Goal: Task Accomplishment & Management: Manage account settings

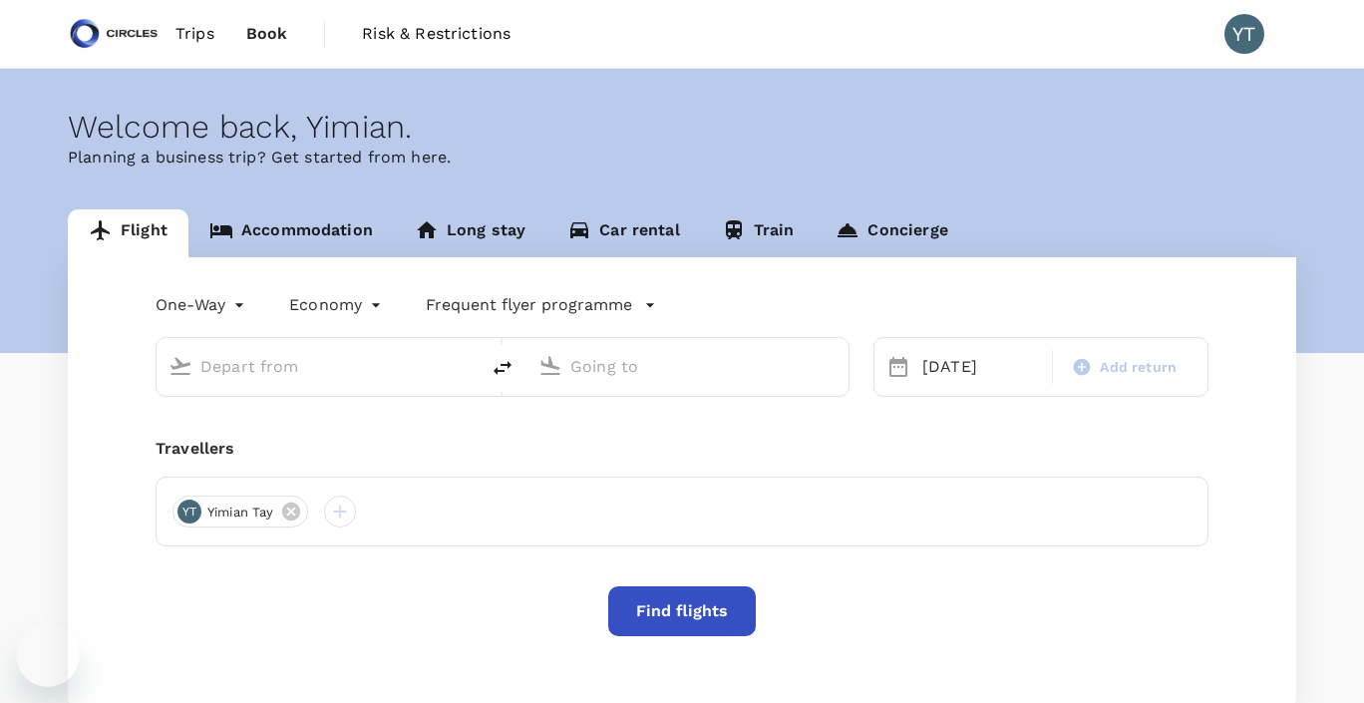
type input "Soekarno-Hatta Intl (CGK)"
type input "Singapore Changi (SIN)"
type input "Soekarno-Hatta Intl (CGK)"
type input "Singapore Changi (SIN)"
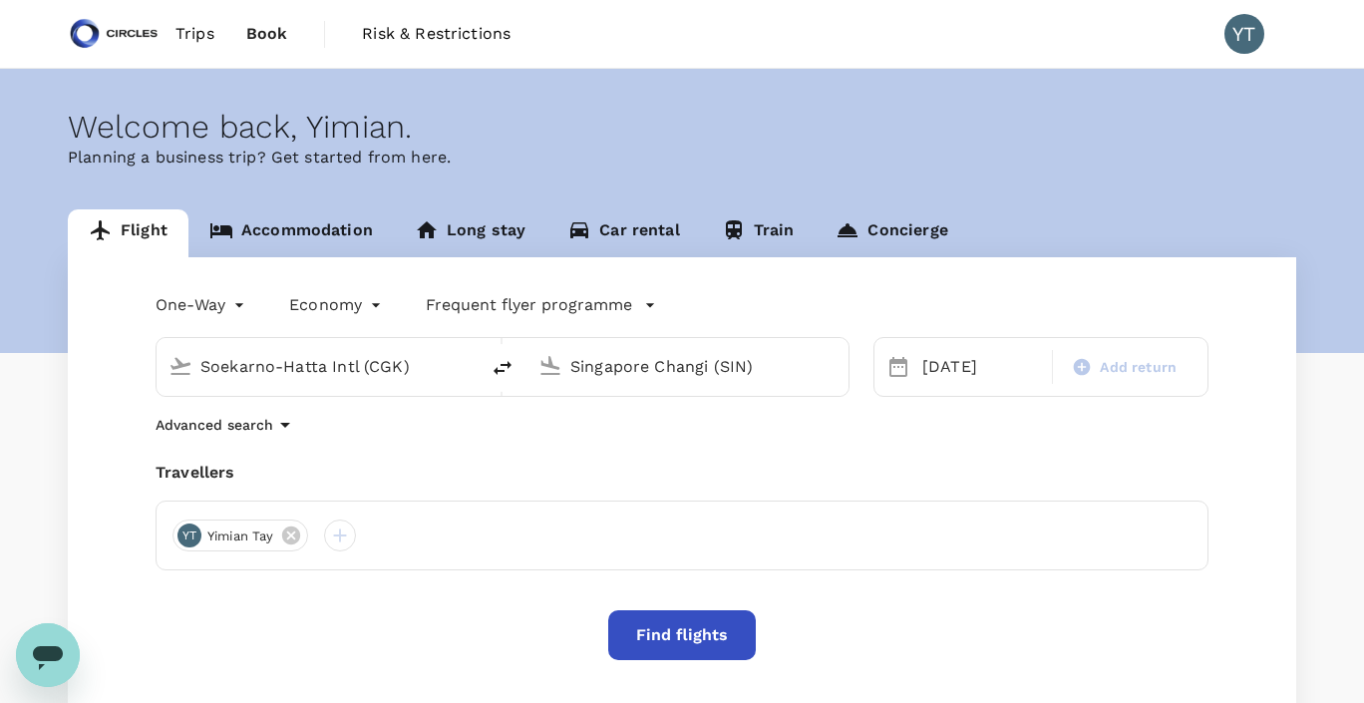
click at [198, 33] on span "Trips" at bounding box center [195, 34] width 39 height 24
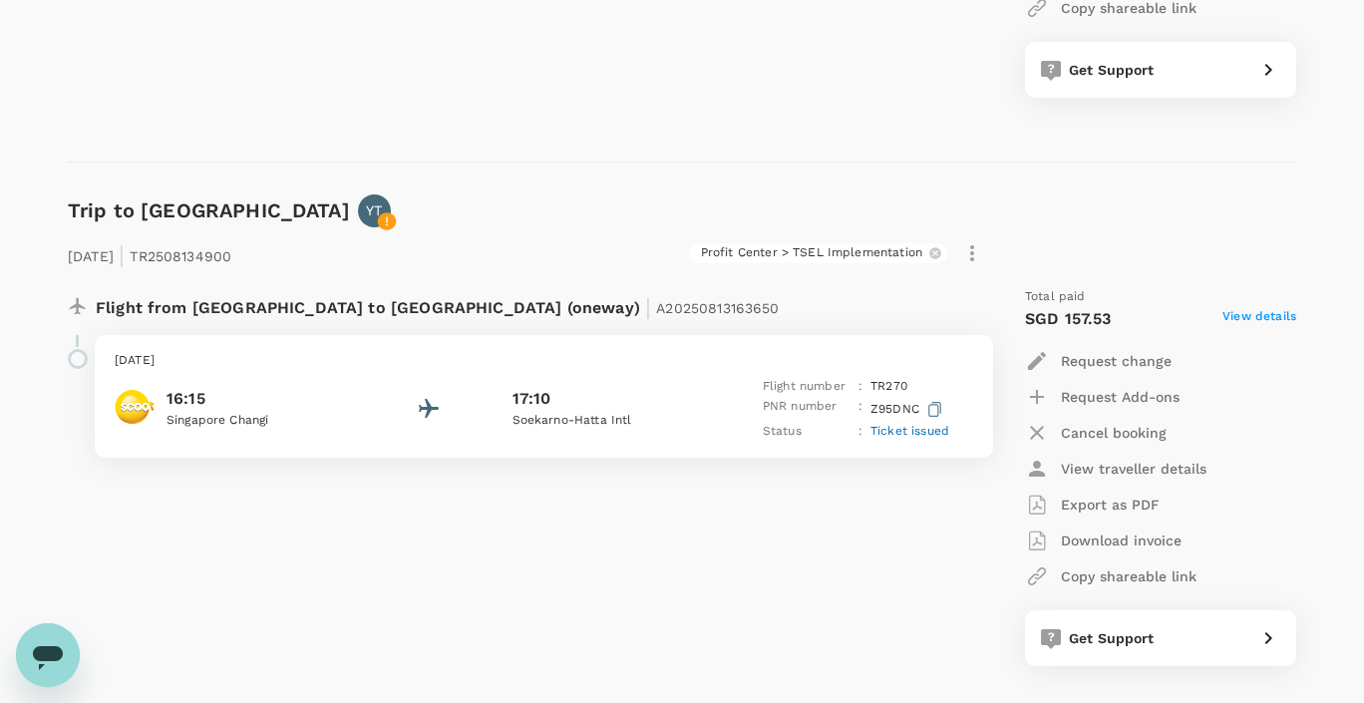
scroll to position [674, 0]
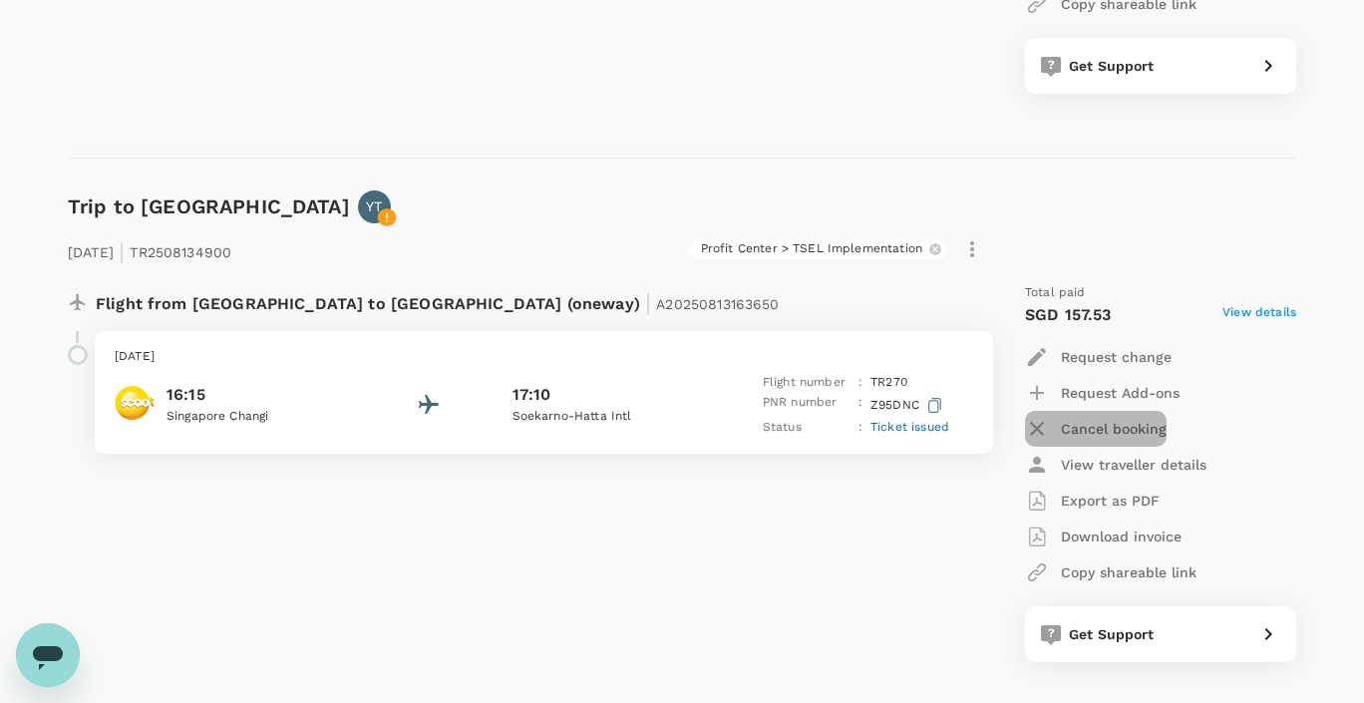
click at [1103, 433] on p "Cancel booking" at bounding box center [1114, 429] width 106 height 20
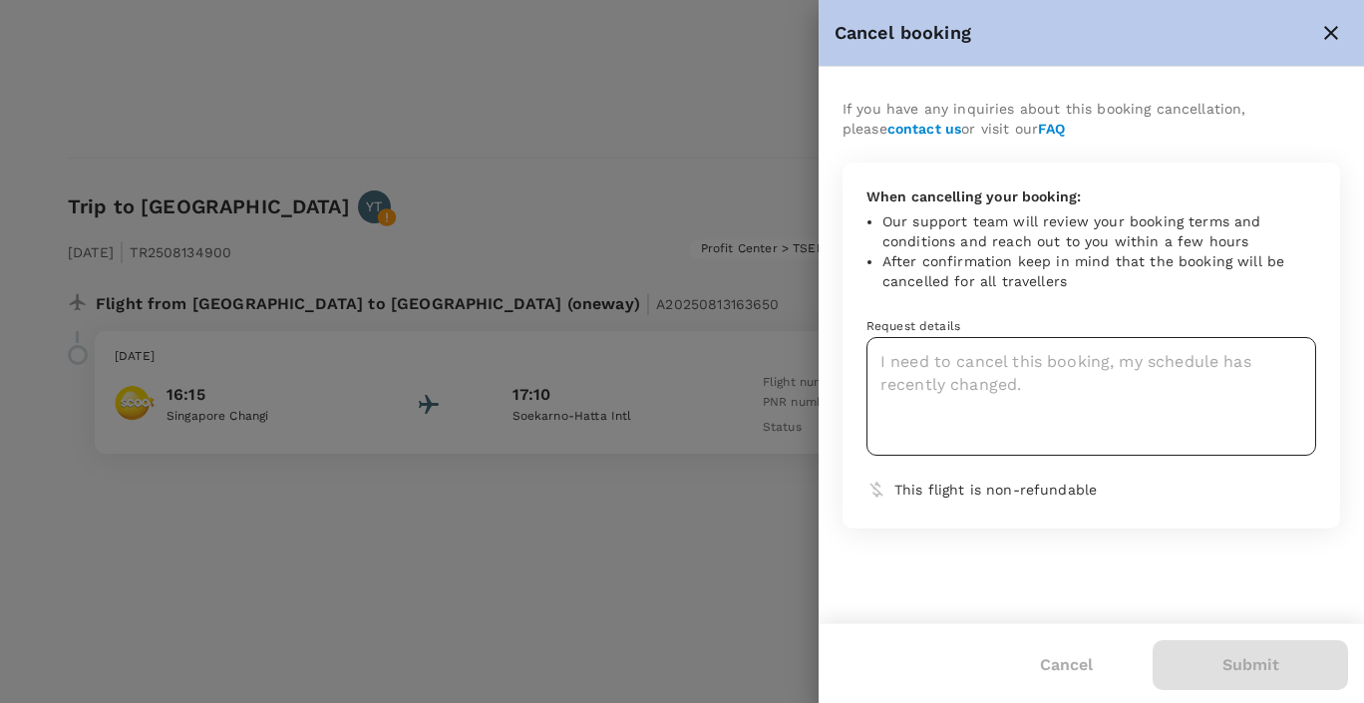
click at [969, 384] on textarea at bounding box center [1092, 396] width 450 height 119
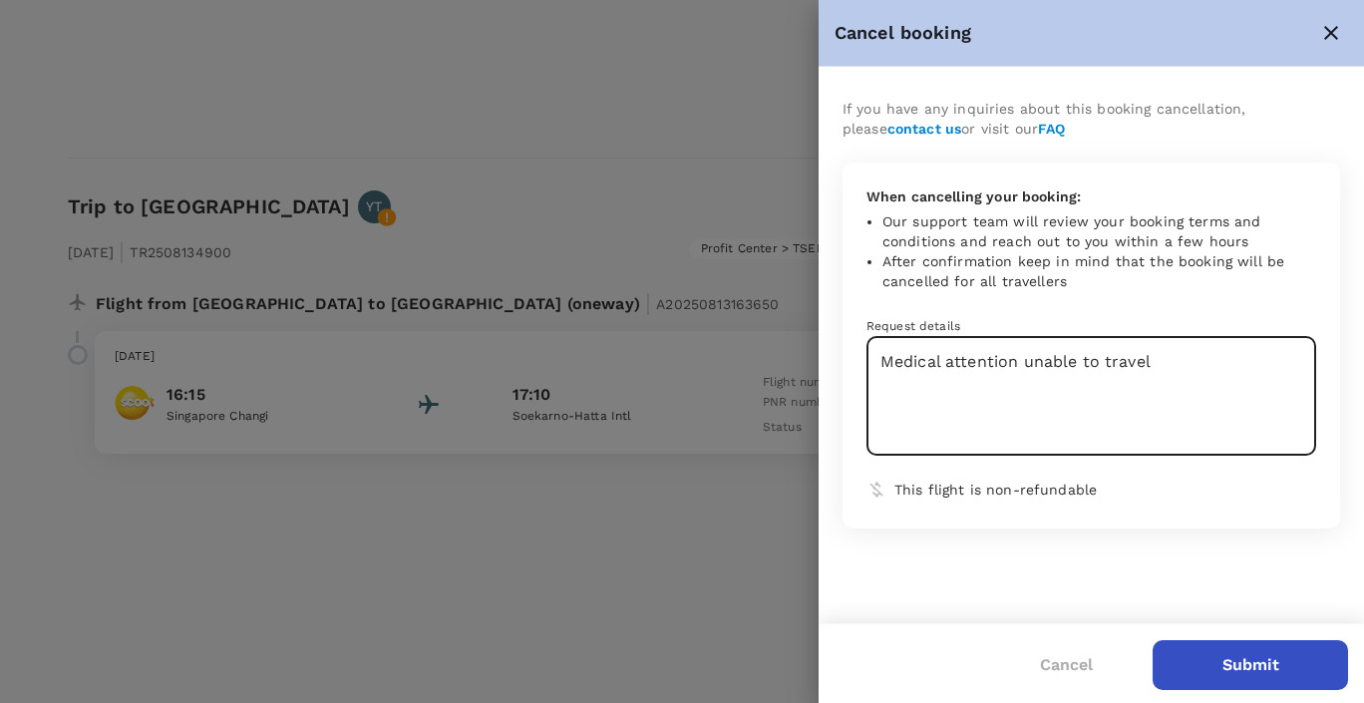
type textarea "Medical attention unable to travel"
click at [1250, 664] on button "Submit" at bounding box center [1250, 665] width 195 height 50
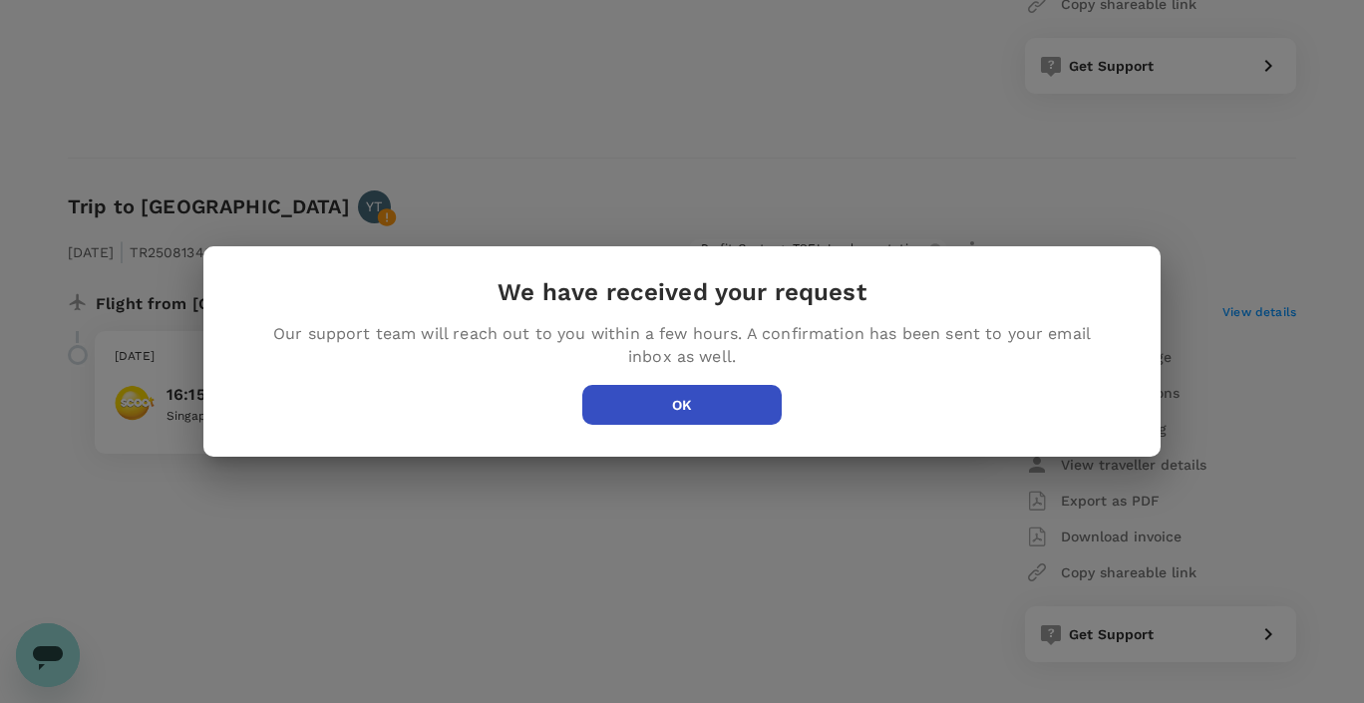
click at [728, 396] on button "OK" at bounding box center [681, 405] width 199 height 40
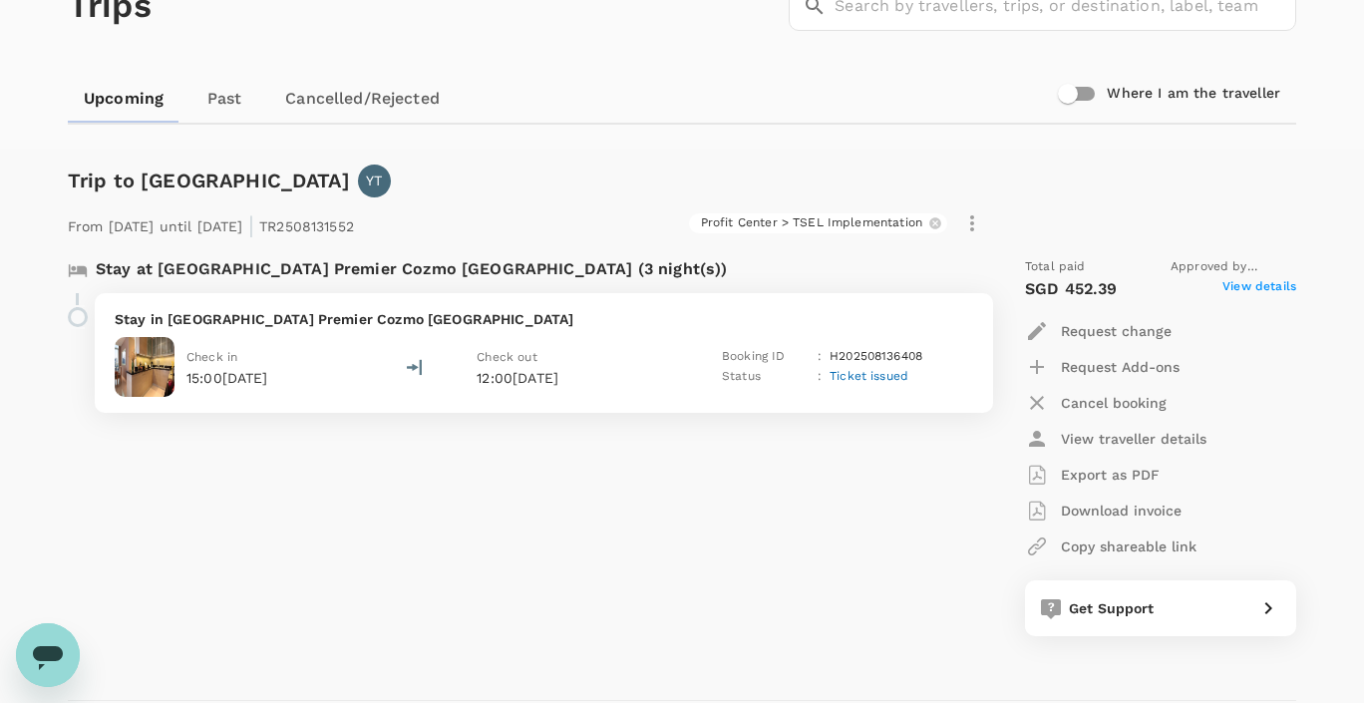
scroll to position [104, 0]
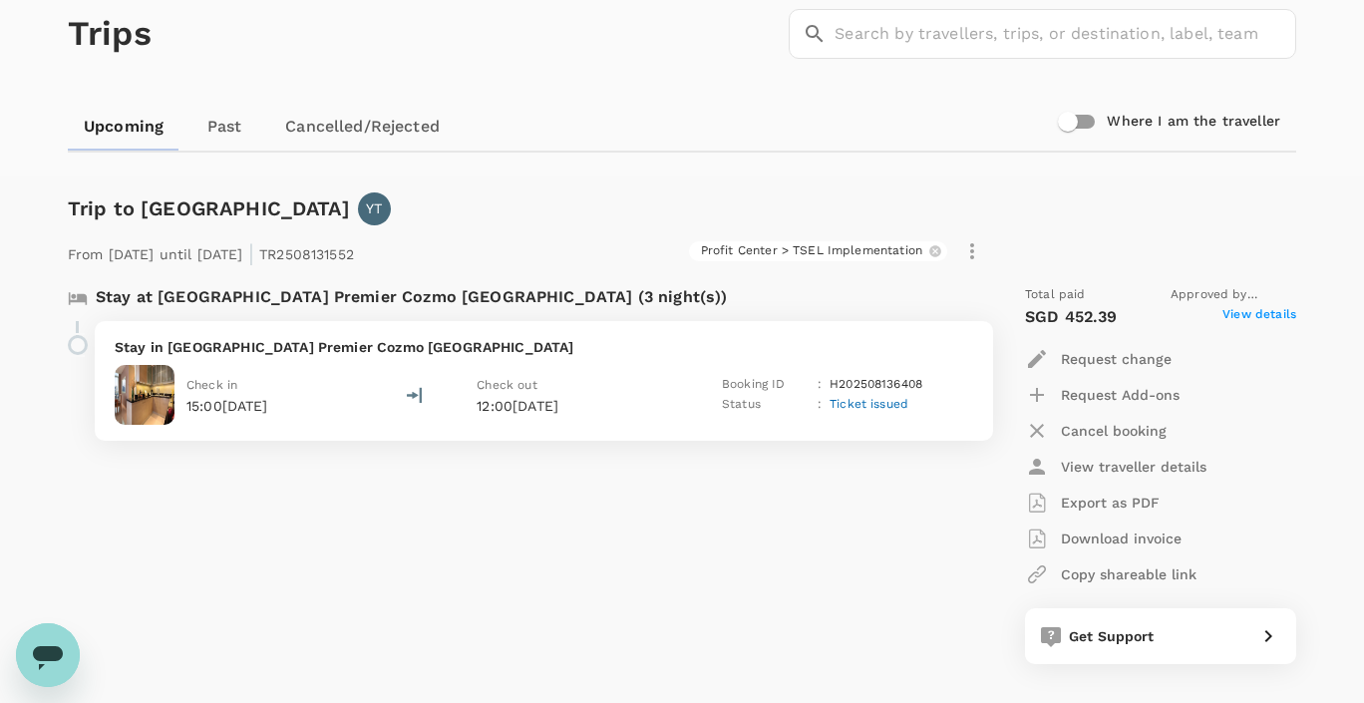
click at [1105, 430] on p "Cancel booking" at bounding box center [1114, 431] width 106 height 20
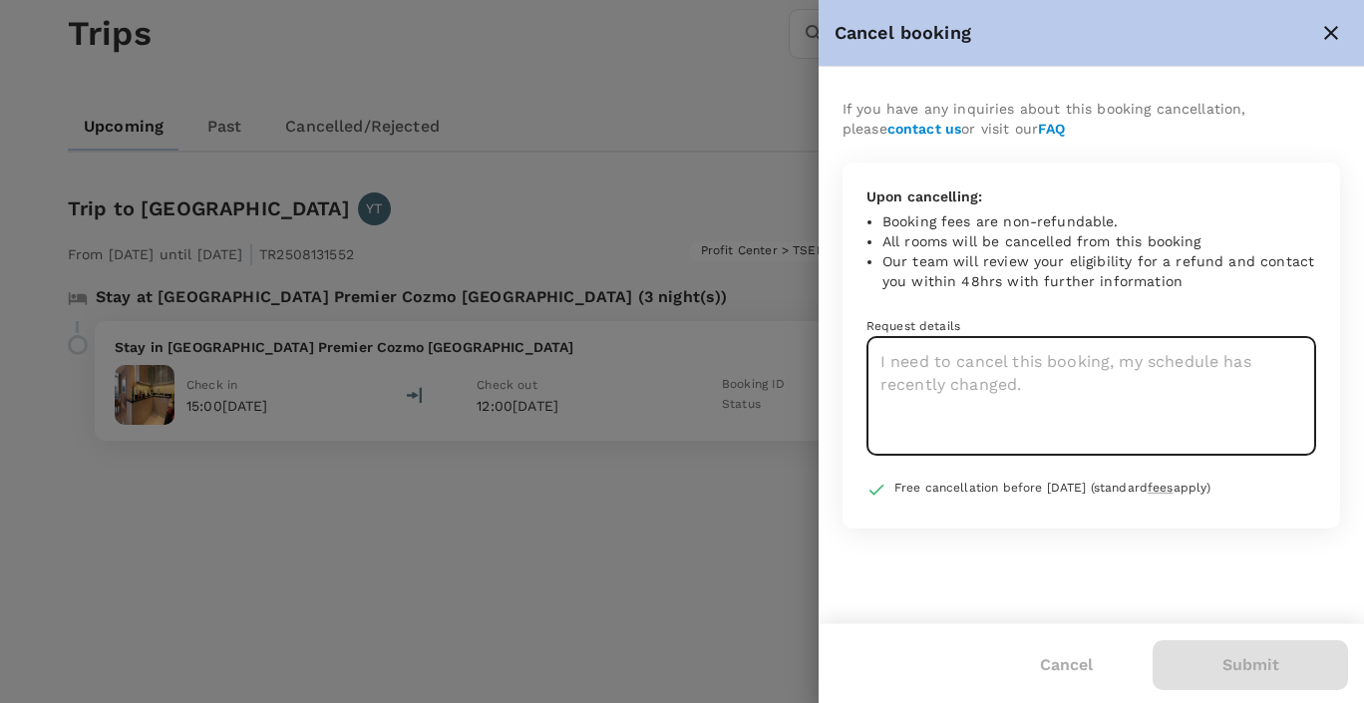
click at [993, 405] on textarea at bounding box center [1092, 396] width 450 height 119
paste textarea "Medical attention unable to travel"
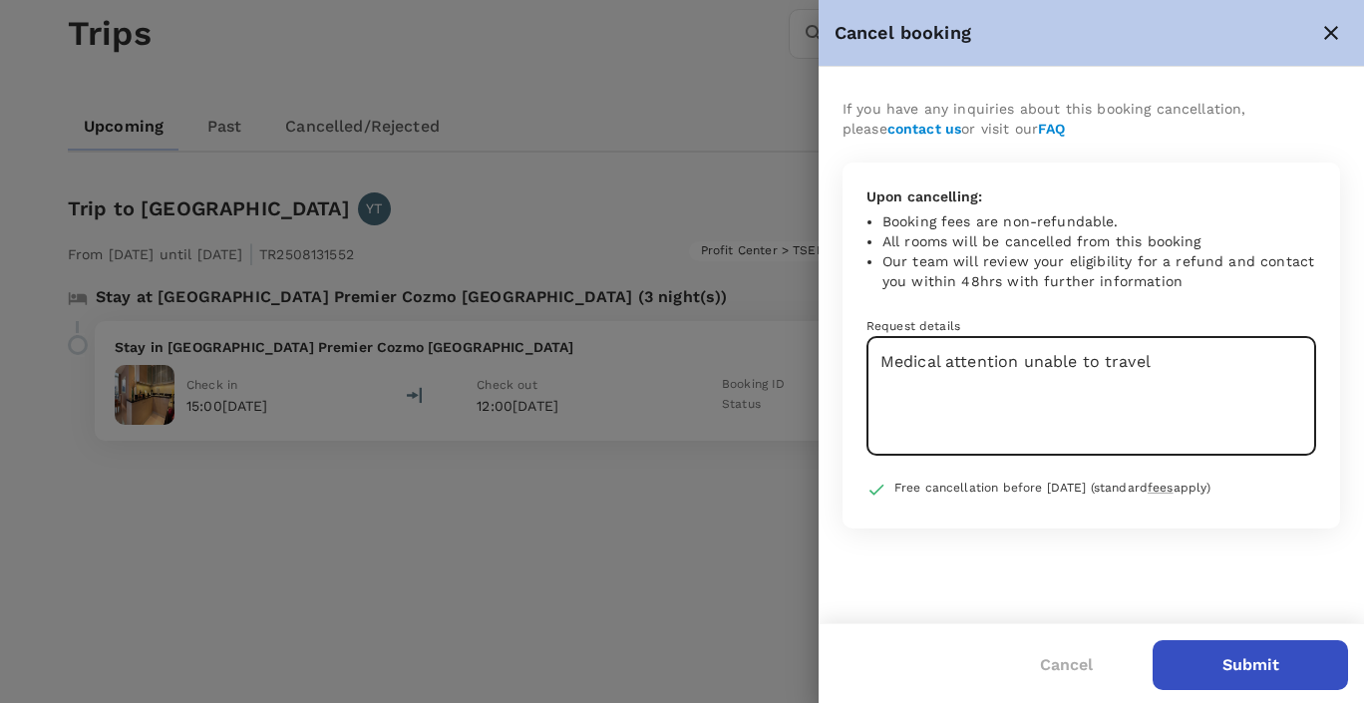
type textarea "Medical attention unable to travel"
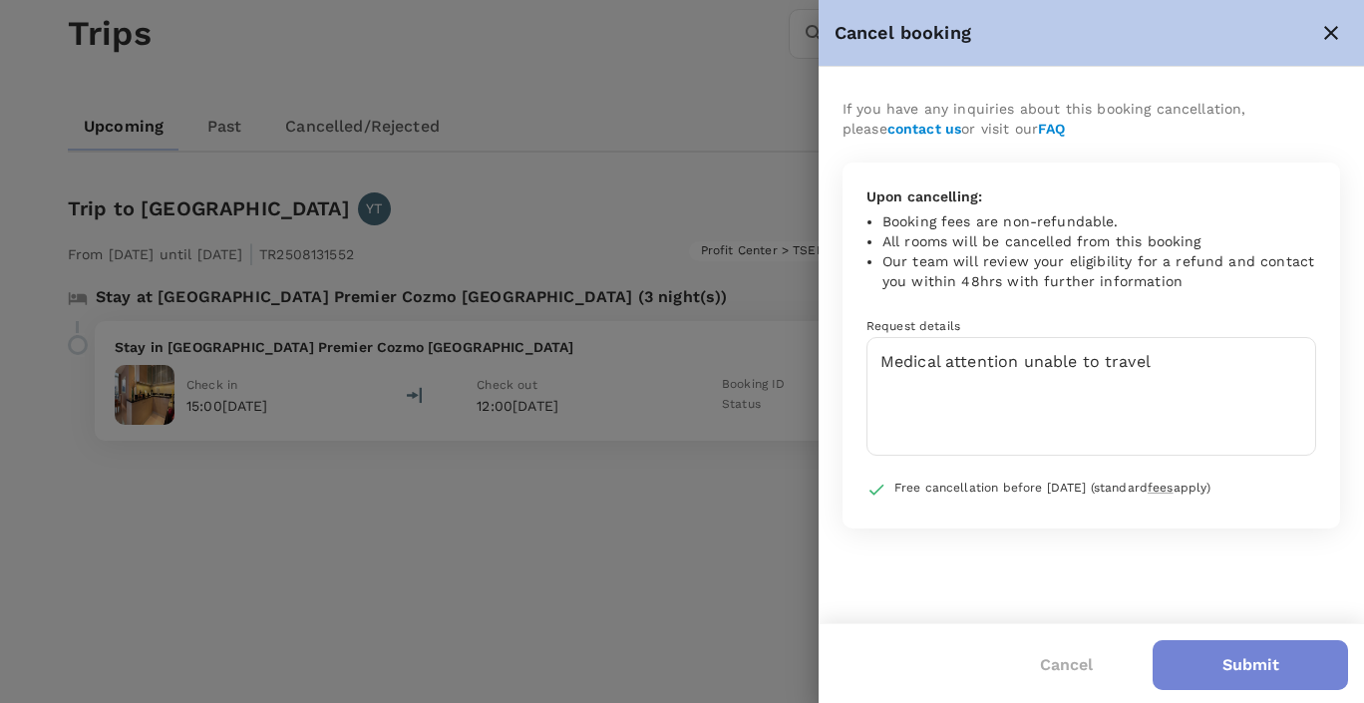
click at [1269, 668] on button "Submit" at bounding box center [1250, 665] width 195 height 50
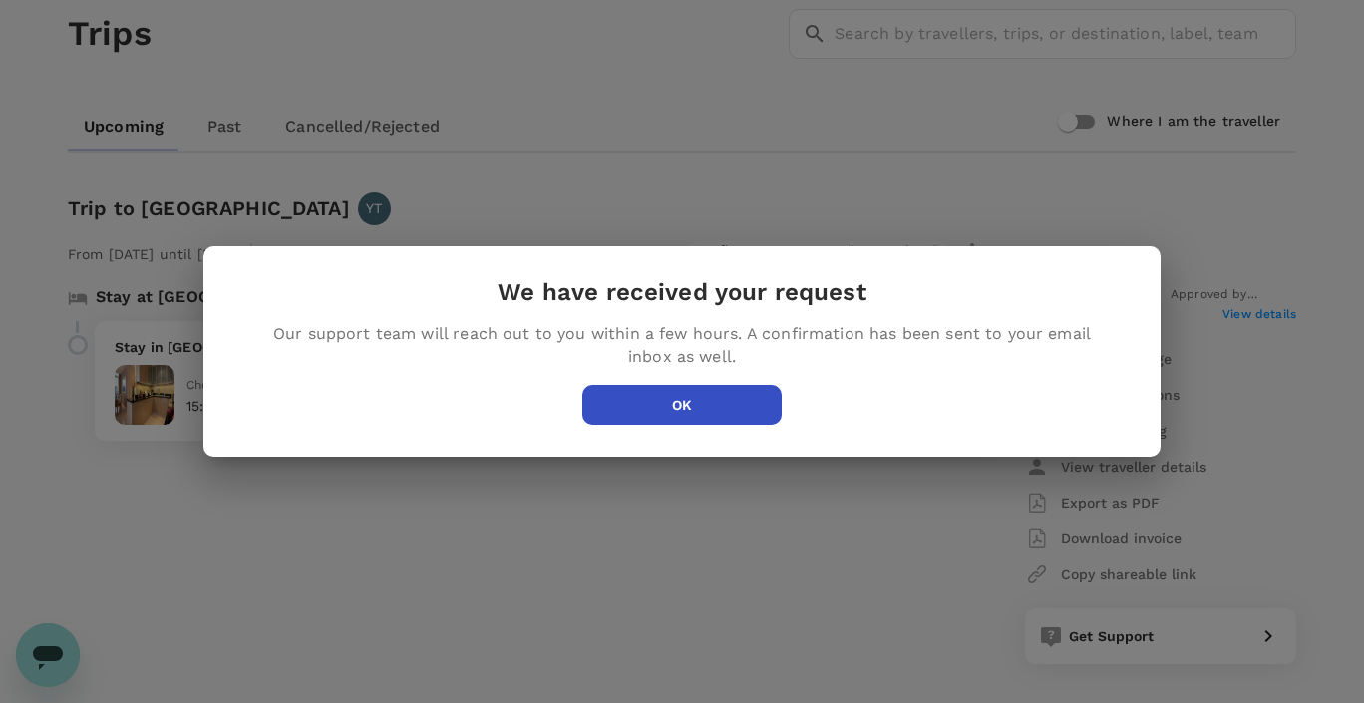
click at [683, 401] on button "OK" at bounding box center [681, 405] width 199 height 40
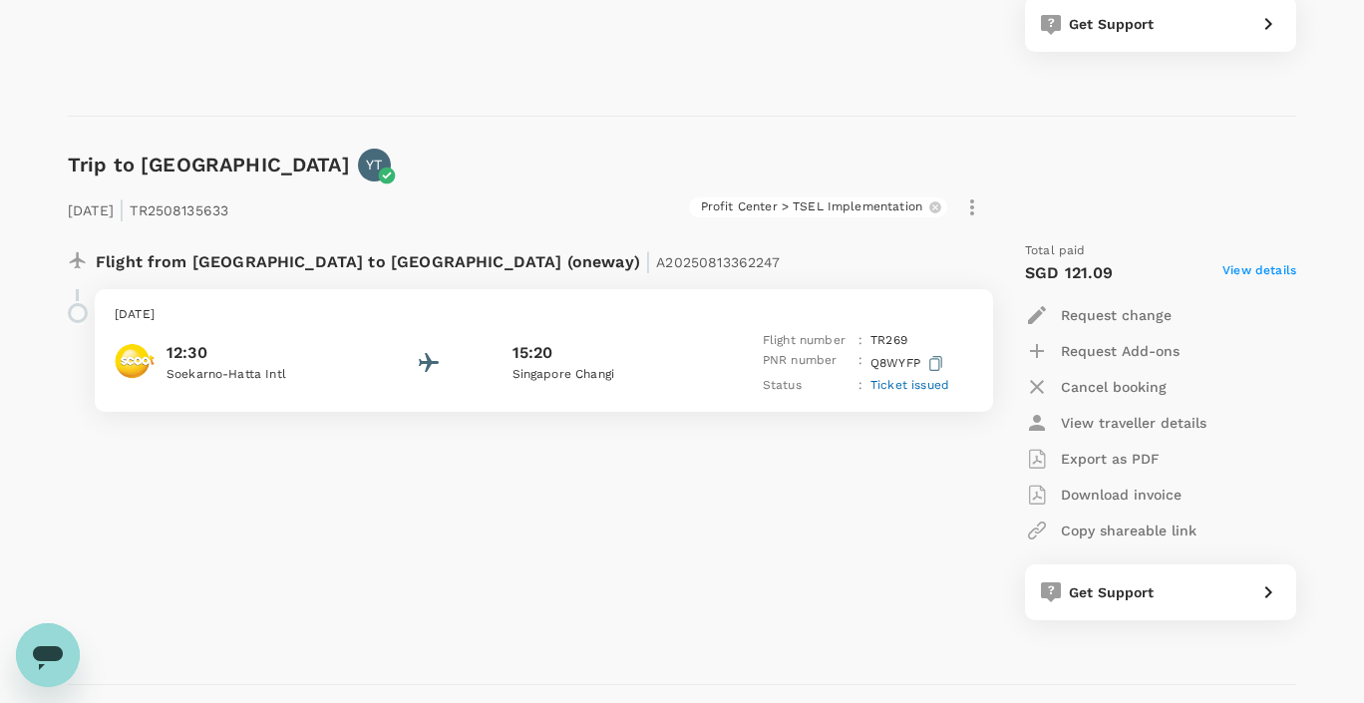
scroll to position [1287, 0]
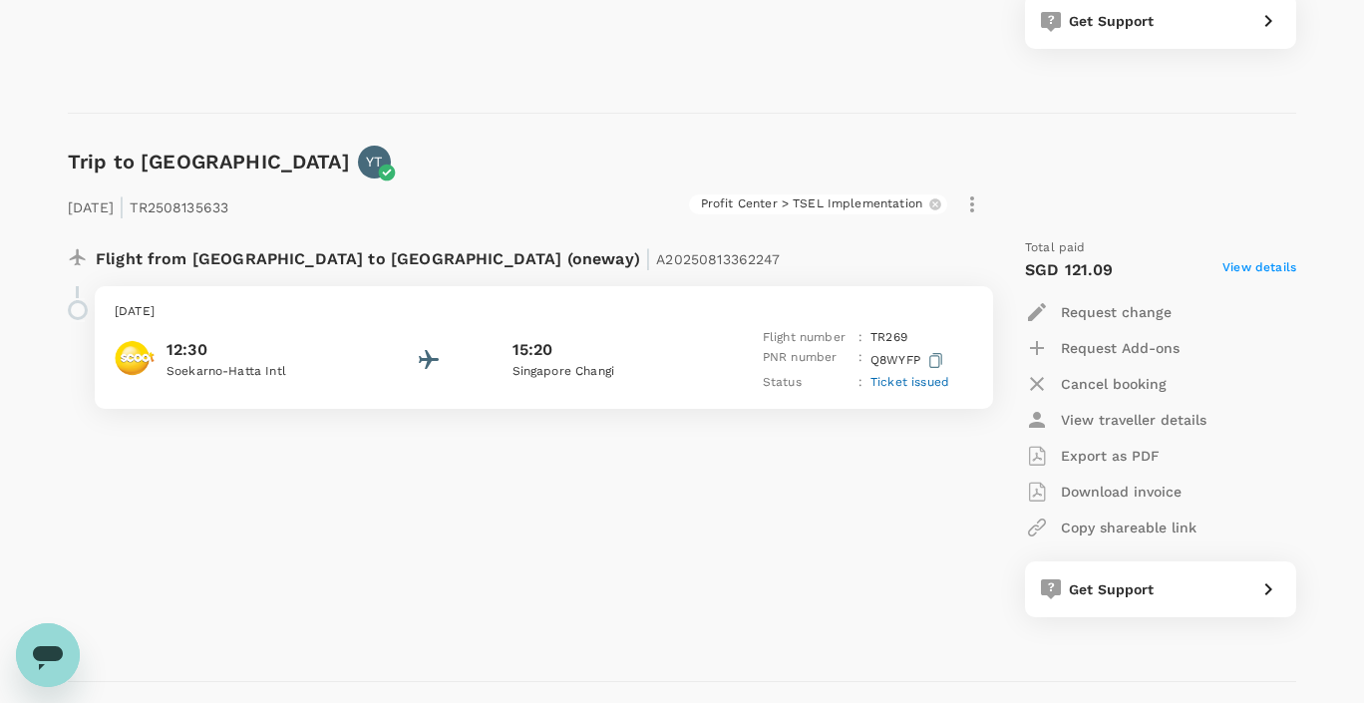
click at [1084, 384] on p "Cancel booking" at bounding box center [1114, 384] width 106 height 20
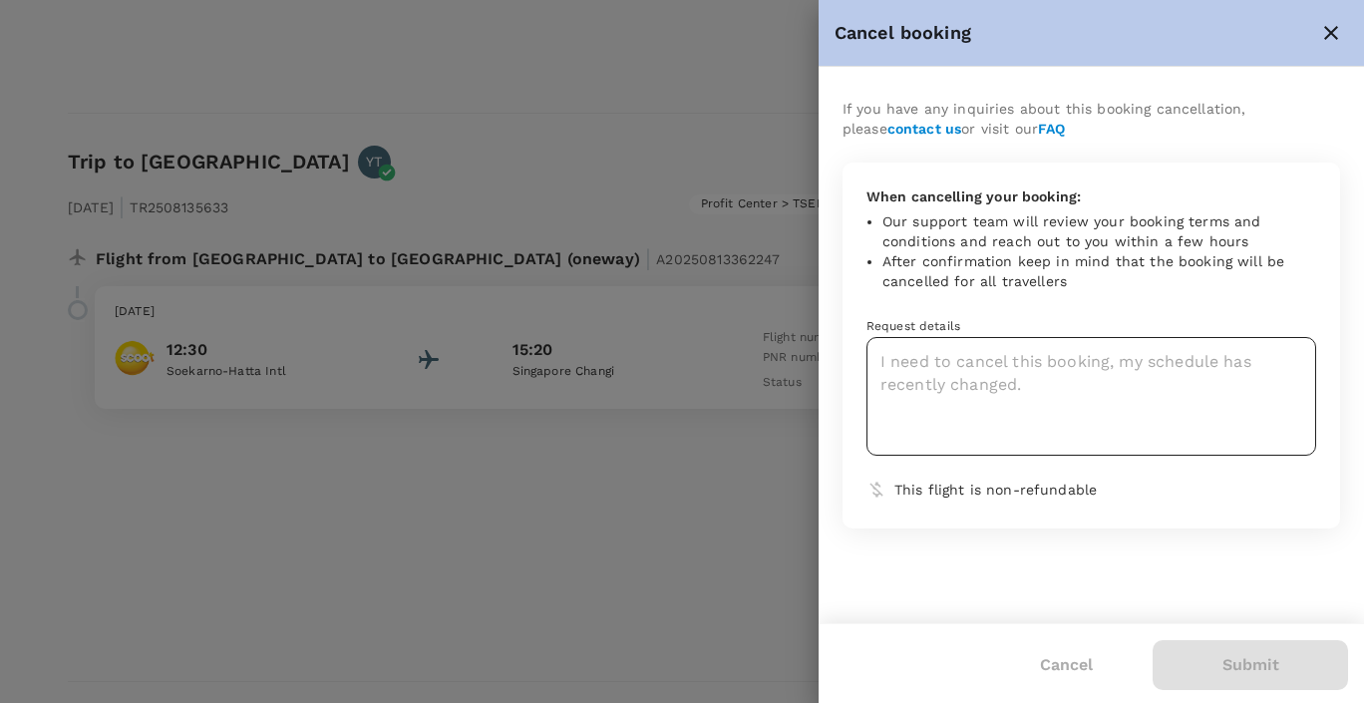
click at [998, 381] on textarea at bounding box center [1092, 396] width 450 height 119
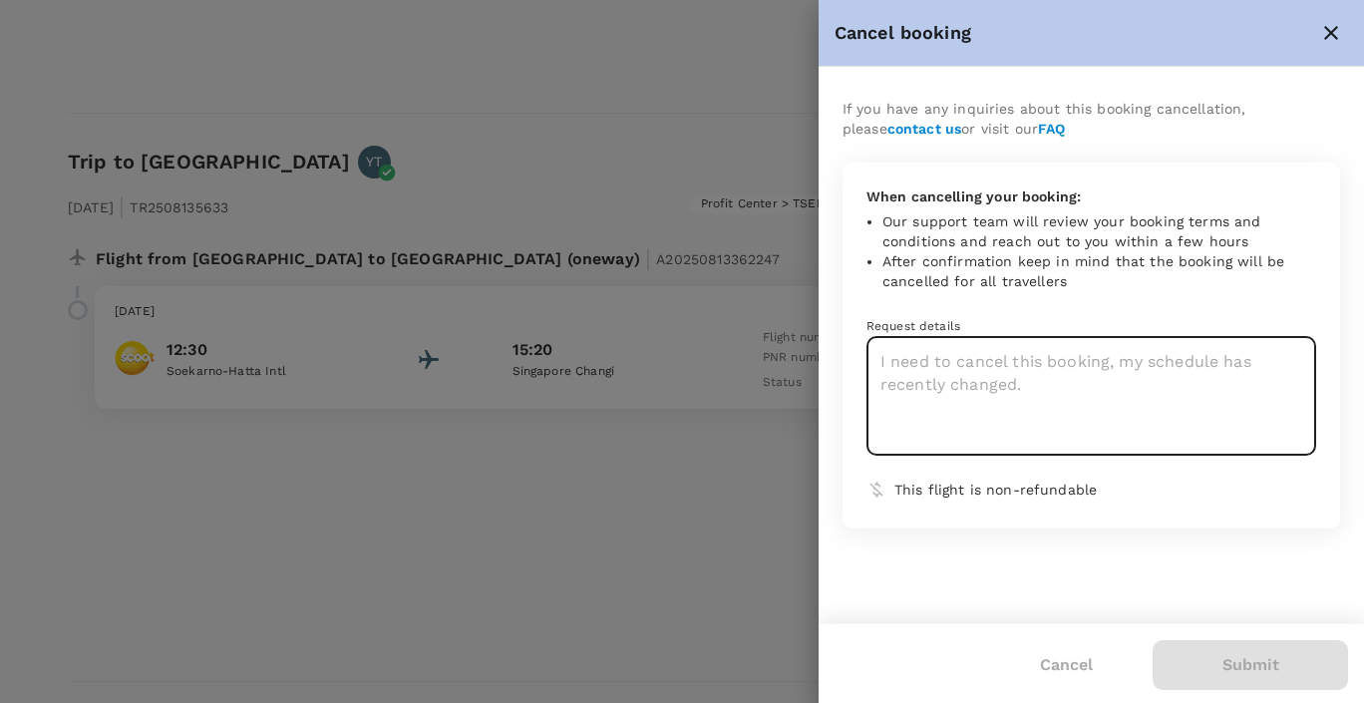
paste textarea "Medical attention unable to travel"
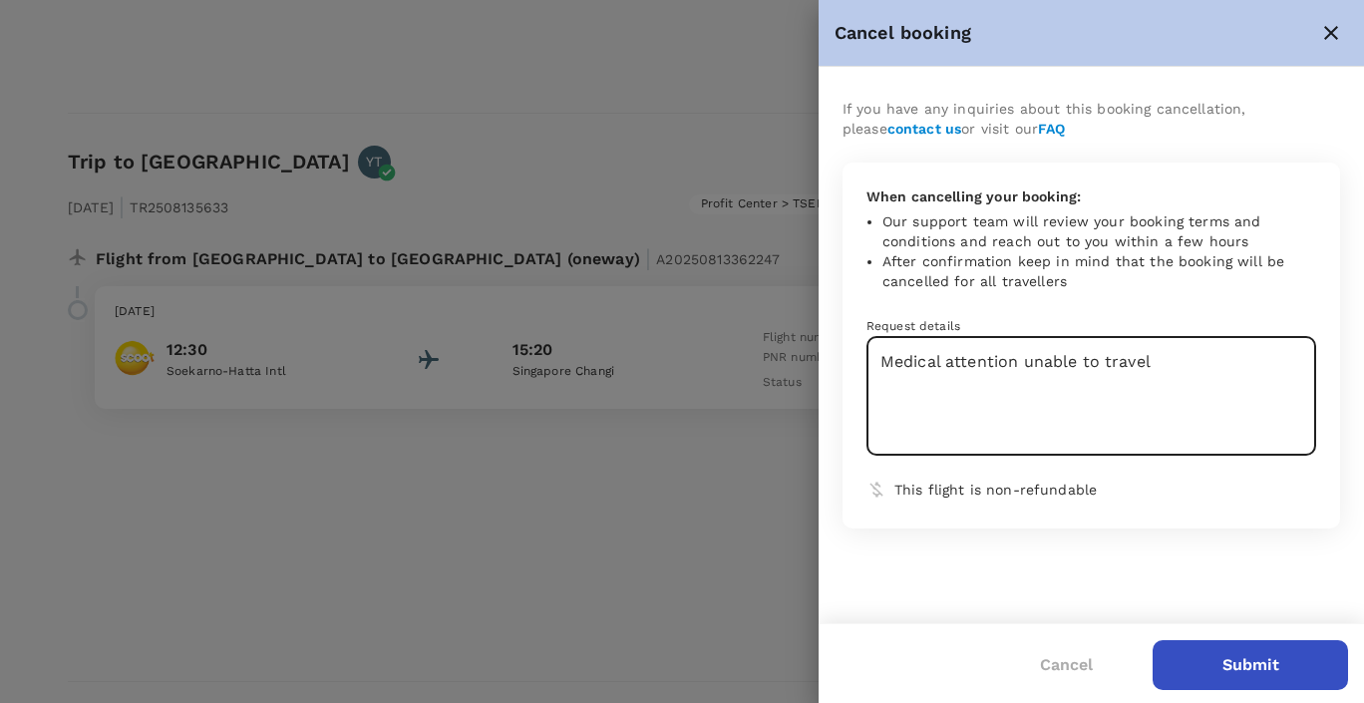
type textarea "Medical attention unable to travel"
click at [1271, 662] on button "Submit" at bounding box center [1250, 665] width 195 height 50
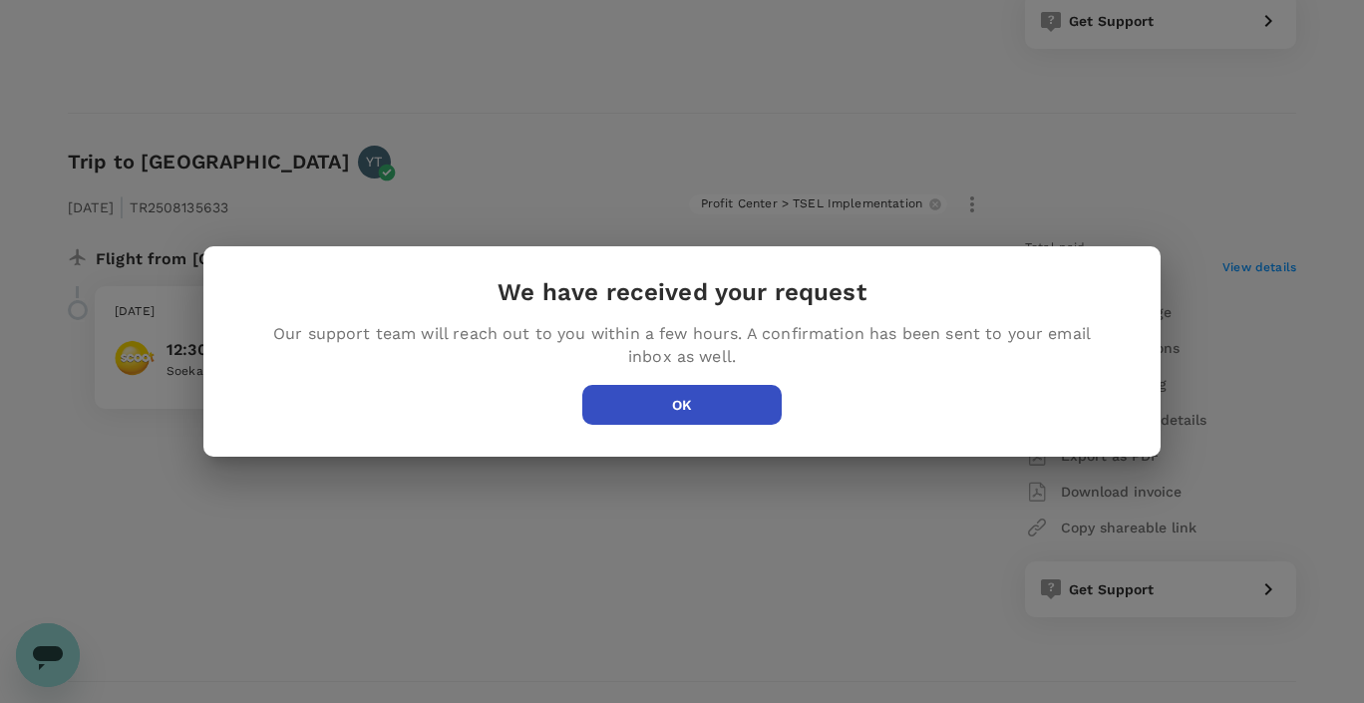
click at [671, 403] on button "OK" at bounding box center [681, 405] width 199 height 40
